Goal: Transaction & Acquisition: Purchase product/service

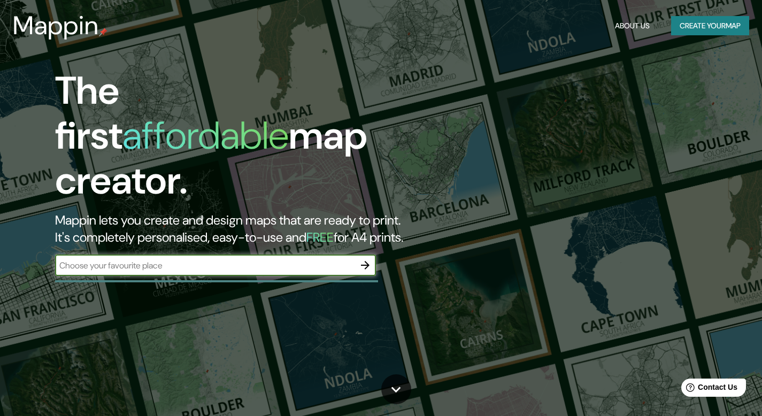
click at [210, 259] on input "text" at bounding box center [204, 265] width 299 height 12
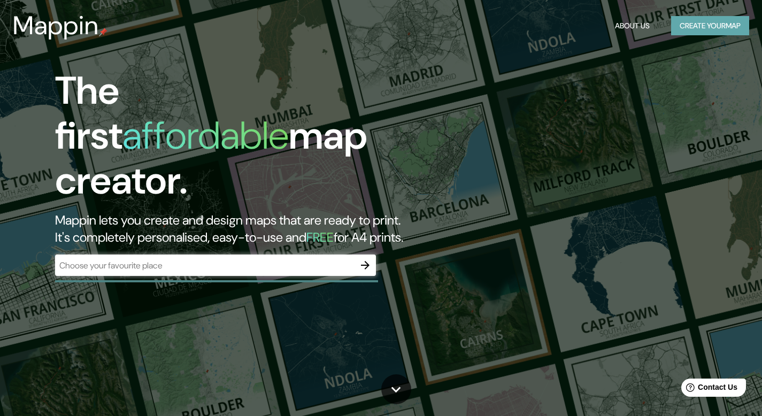
click at [688, 19] on button "Create your map" at bounding box center [710, 26] width 78 height 20
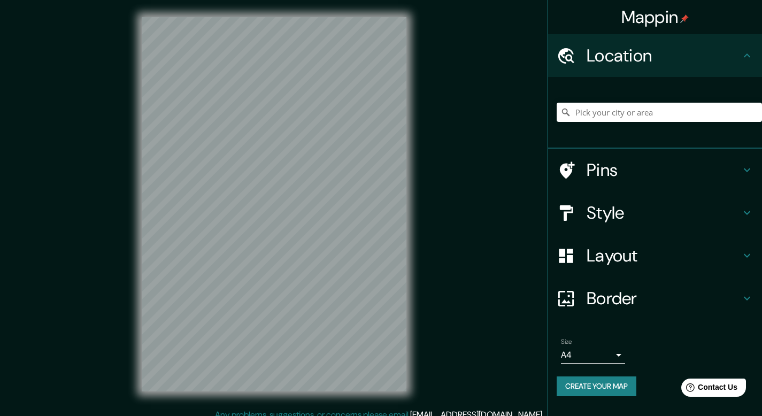
click at [602, 124] on div at bounding box center [659, 112] width 205 height 53
click at [599, 109] on input "Pick your city or area" at bounding box center [659, 112] width 205 height 19
click at [705, 116] on input "[STREET_ADDRESS][PERSON_NAME]" at bounding box center [659, 112] width 205 height 19
click at [557, 114] on input "[STREET_ADDRESS][PERSON_NAME]" at bounding box center [659, 112] width 205 height 19
click at [563, 110] on icon at bounding box center [565, 112] width 7 height 7
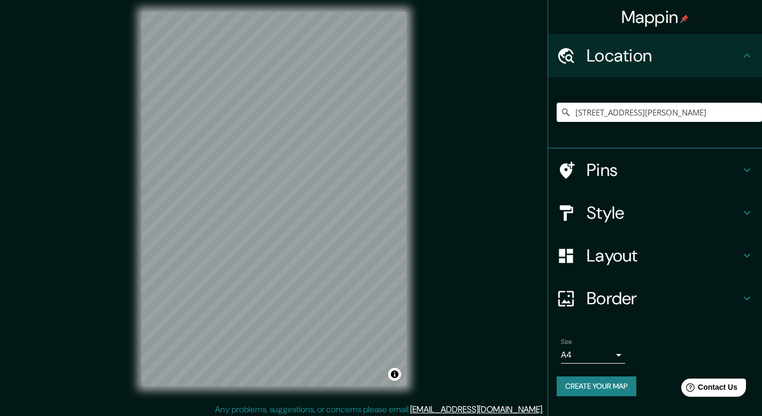
scroll to position [10, 0]
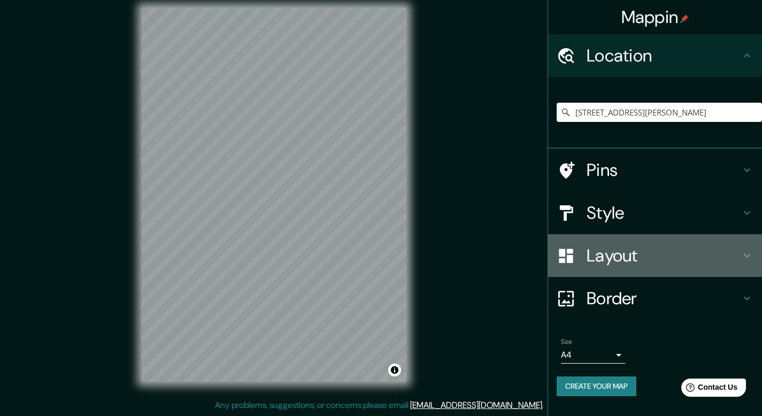
click at [647, 258] on h4 "Layout" at bounding box center [664, 255] width 154 height 21
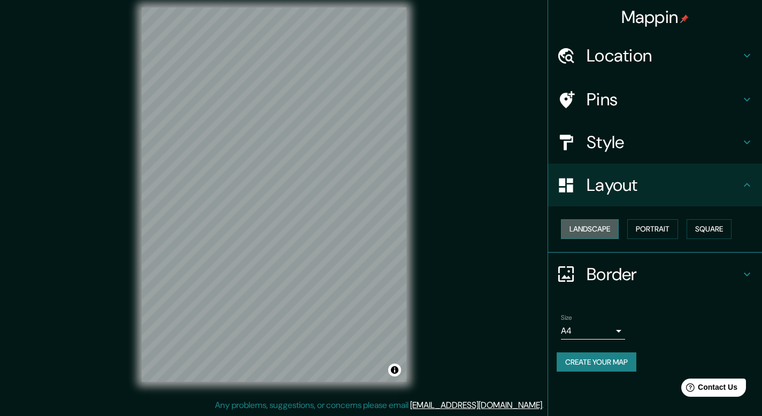
click at [585, 233] on button "Landscape" at bounding box center [590, 229] width 58 height 20
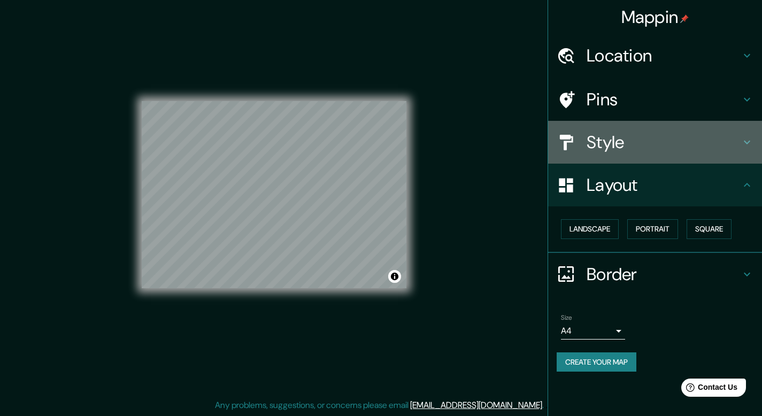
click at [634, 158] on div "Style" at bounding box center [655, 142] width 214 height 43
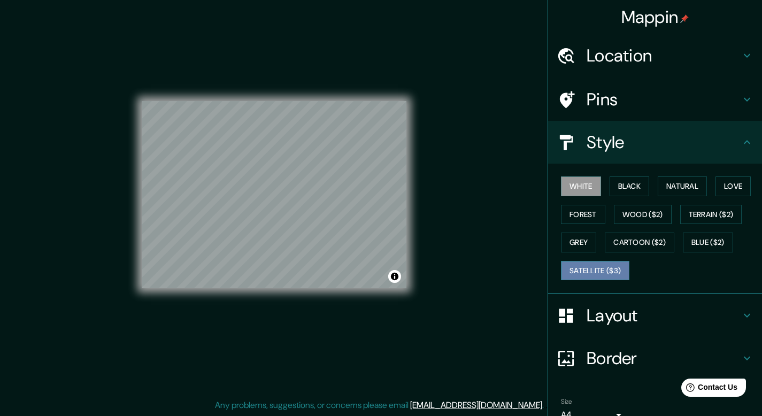
click at [612, 270] on button "Satellite ($3)" at bounding box center [595, 271] width 68 height 20
click at [707, 204] on div "White Black Natural Love Forest Wood ($2) Terrain ($2) Grey Cartoon ($2) Blue (…" at bounding box center [659, 228] width 205 height 112
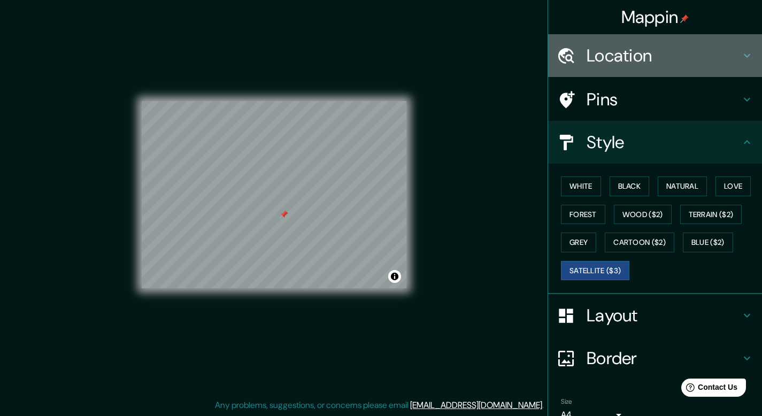
click at [631, 57] on h4 "Location" at bounding box center [664, 55] width 154 height 21
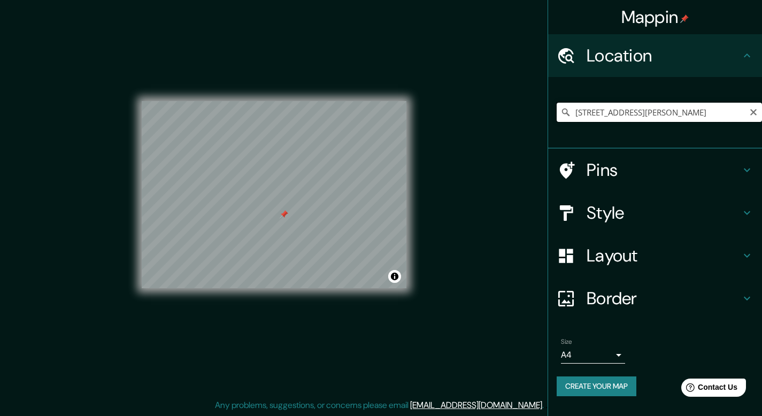
click at [729, 107] on input "[STREET_ADDRESS][PERSON_NAME]" at bounding box center [659, 112] width 205 height 19
drag, startPoint x: 264, startPoint y: 175, endPoint x: 268, endPoint y: 182, distance: 8.6
click at [268, 182] on div at bounding box center [270, 185] width 9 height 9
click at [667, 180] on h4 "Pins" at bounding box center [664, 169] width 154 height 21
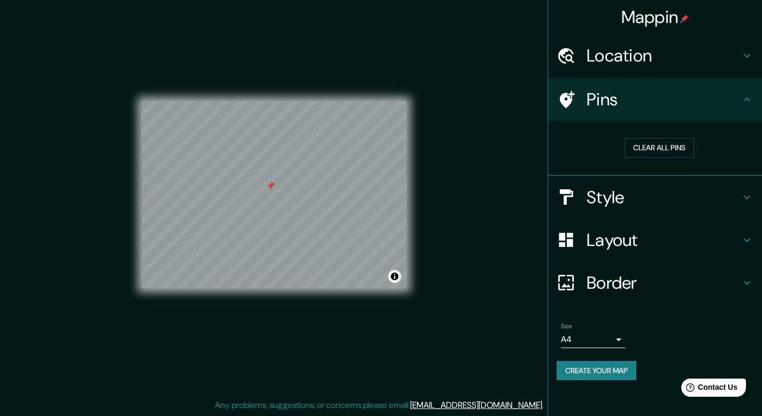
click at [726, 70] on div "Location" at bounding box center [655, 55] width 214 height 43
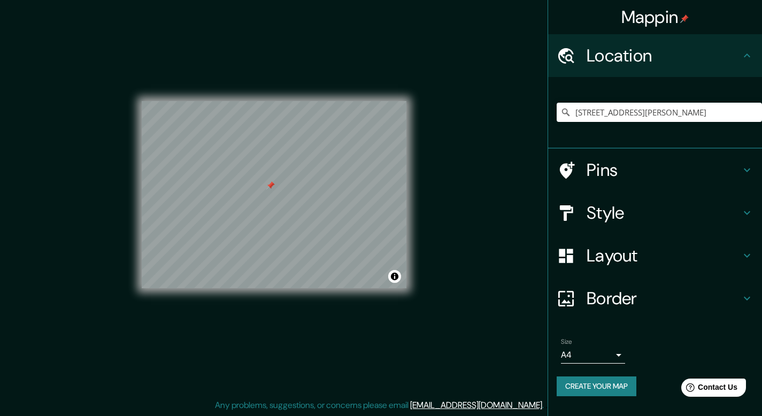
click at [670, 216] on h4 "Style" at bounding box center [664, 212] width 154 height 21
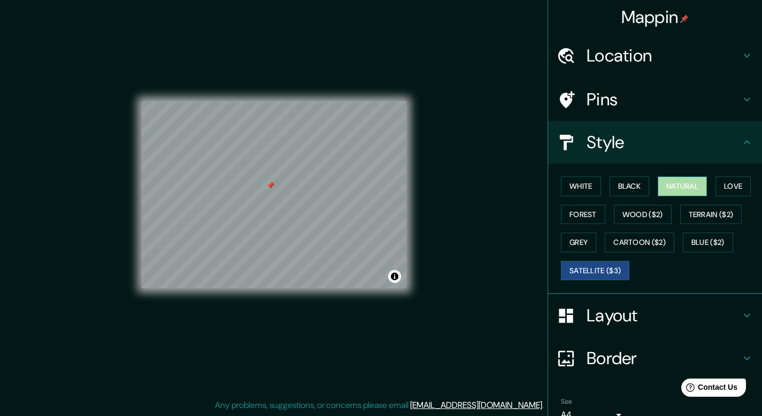
click at [685, 194] on button "Natural" at bounding box center [682, 186] width 49 height 20
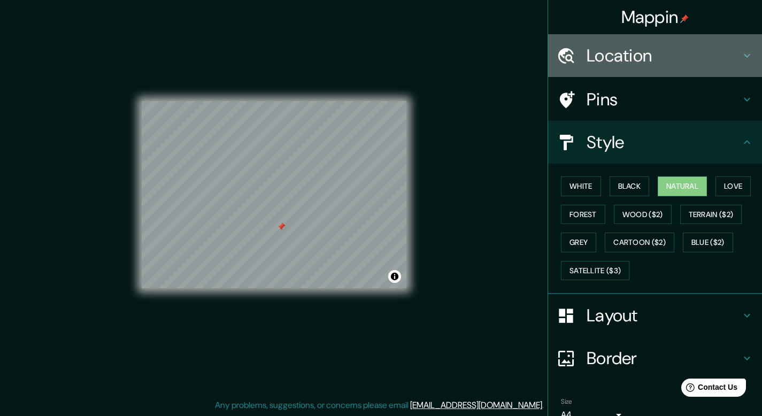
click at [699, 60] on h4 "Location" at bounding box center [664, 55] width 154 height 21
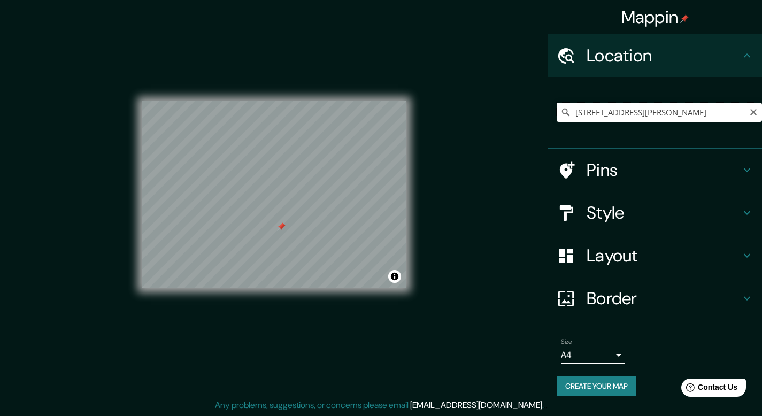
click at [706, 116] on input "[STREET_ADDRESS][PERSON_NAME]" at bounding box center [659, 112] width 205 height 19
click at [663, 112] on input "[STREET_ADDRESS][PERSON_NAME]" at bounding box center [659, 112] width 205 height 19
click at [663, 115] on input "[STREET_ADDRESS][PERSON_NAME]" at bounding box center [659, 112] width 205 height 19
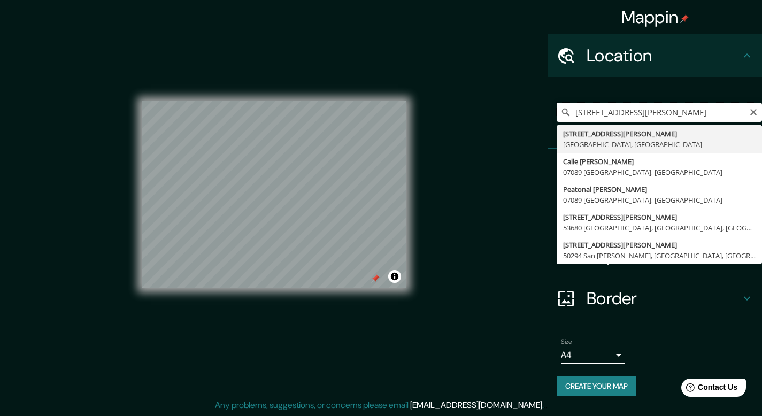
type input "[STREET_ADDRESS][PERSON_NAME]"
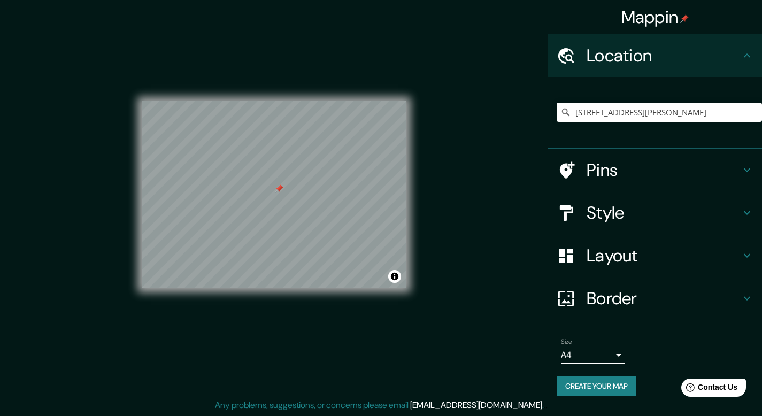
click at [729, 245] on h4 "Layout" at bounding box center [664, 255] width 154 height 21
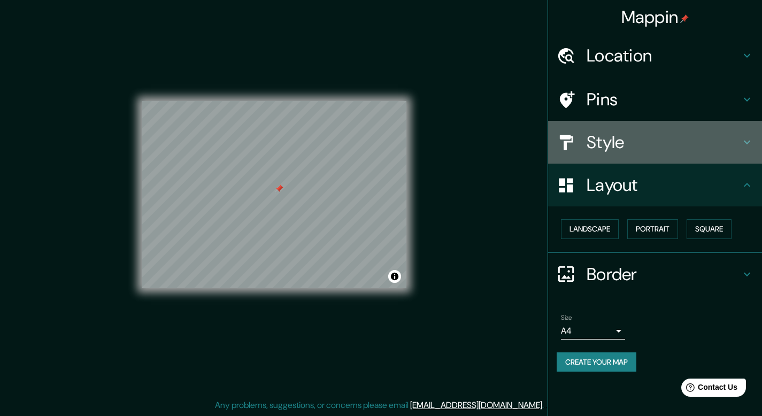
click at [748, 144] on icon at bounding box center [747, 143] width 6 height 4
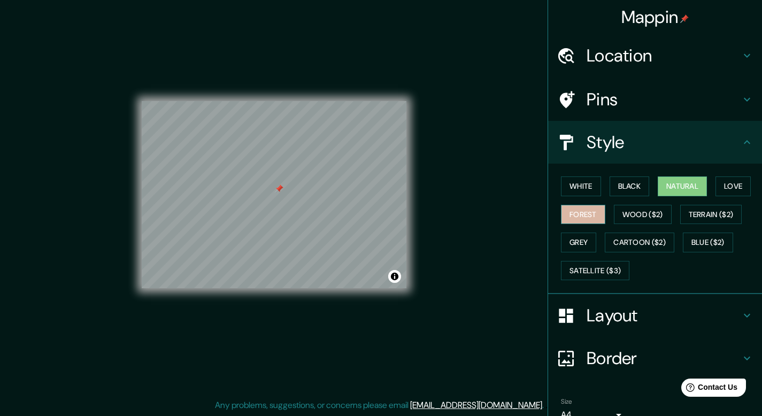
click at [597, 210] on button "Forest" at bounding box center [583, 215] width 44 height 20
click at [628, 185] on button "Black" at bounding box center [630, 186] width 40 height 20
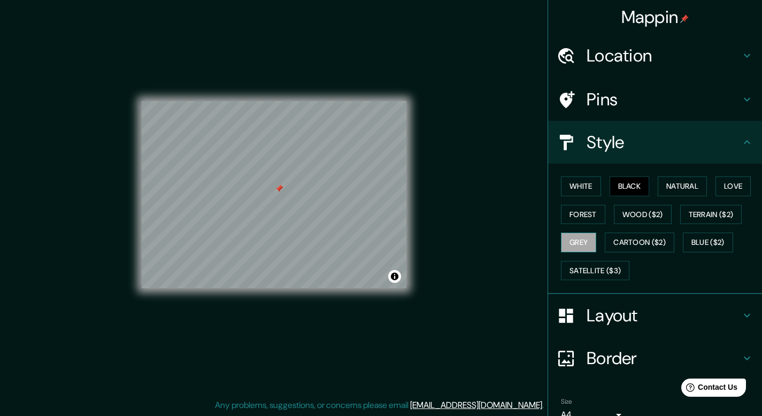
click at [570, 238] on button "Grey" at bounding box center [578, 243] width 35 height 20
click at [676, 190] on button "Natural" at bounding box center [682, 186] width 49 height 20
click at [289, 187] on div at bounding box center [290, 187] width 9 height 9
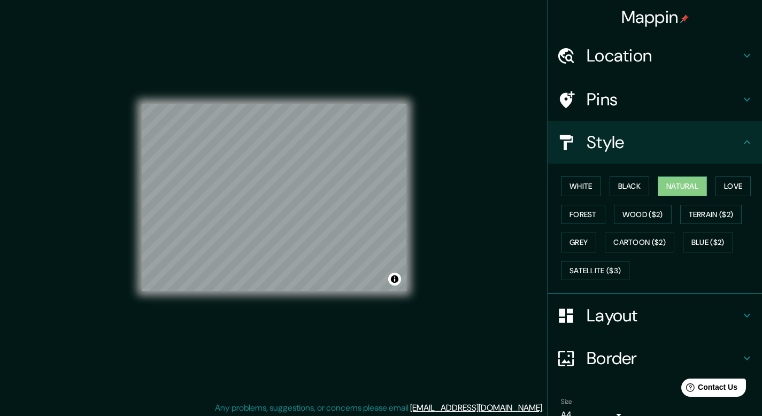
scroll to position [6, 0]
click at [621, 190] on button "Black" at bounding box center [630, 186] width 40 height 20
click at [561, 183] on button "White" at bounding box center [581, 186] width 40 height 20
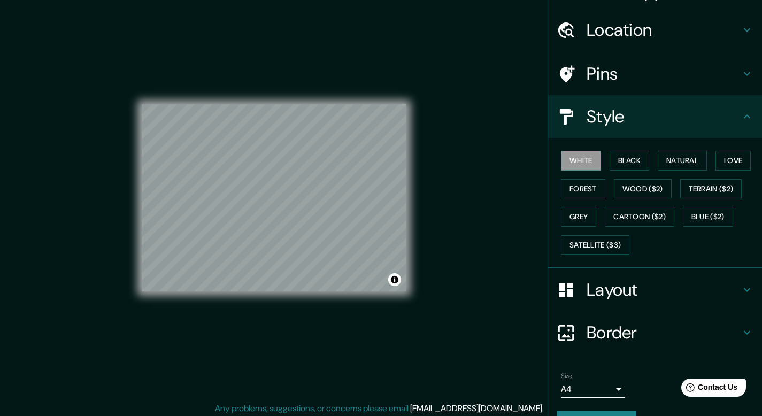
scroll to position [52, 0]
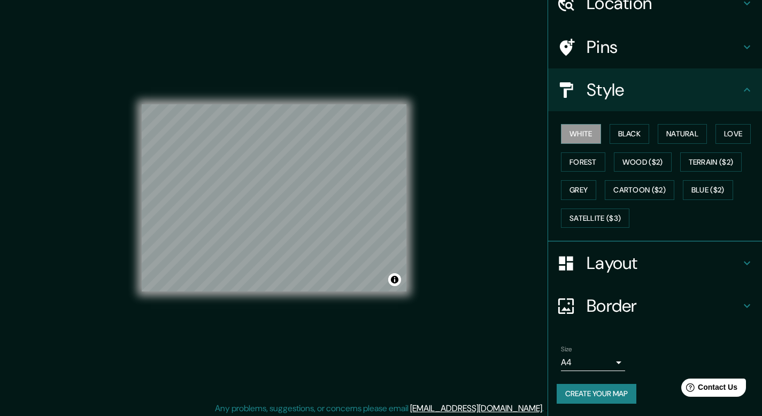
click at [603, 396] on button "Create your map" at bounding box center [597, 394] width 80 height 20
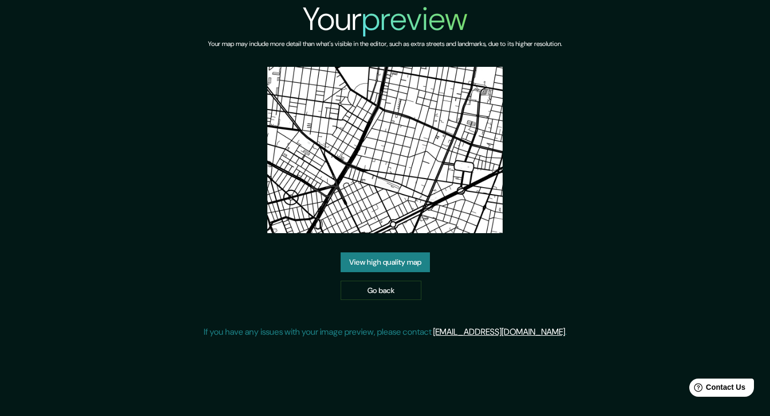
click at [417, 194] on img at bounding box center [384, 150] width 235 height 166
click at [387, 264] on link "View high quality map" at bounding box center [385, 262] width 89 height 20
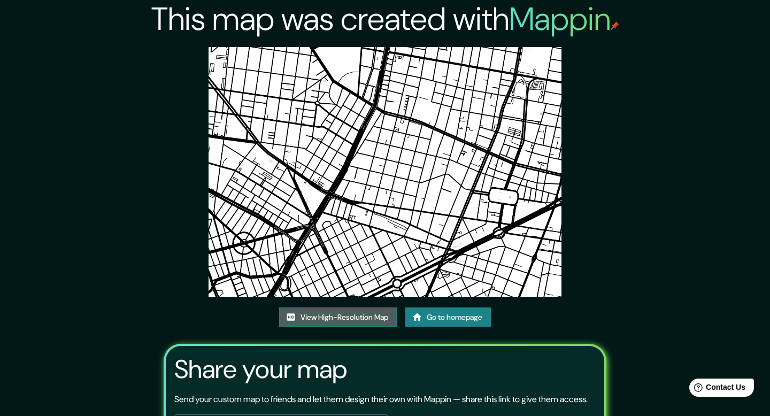
click at [355, 308] on link "View High-Resolution Map" at bounding box center [338, 318] width 118 height 20
